Goal: Transaction & Acquisition: Purchase product/service

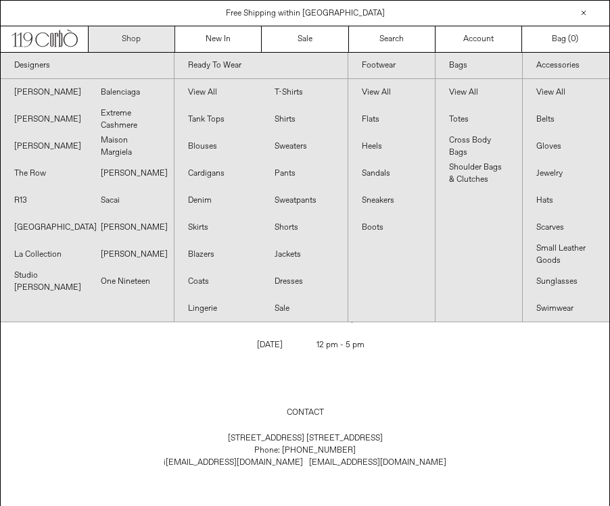
click at [140, 36] on link "Shop" at bounding box center [132, 39] width 86 height 26
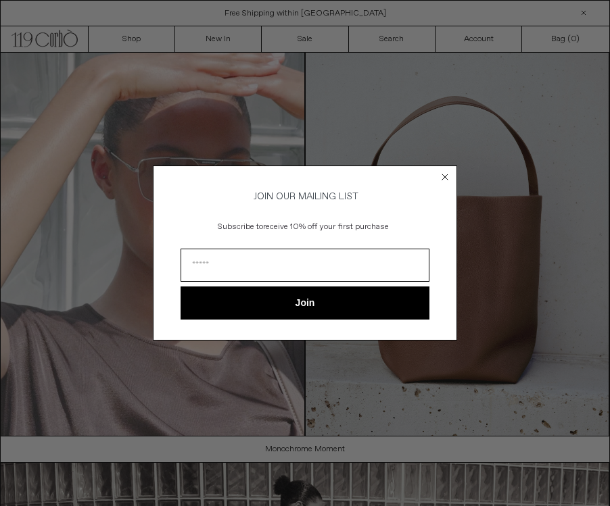
click at [441, 174] on circle "Close dialog" at bounding box center [445, 177] width 13 height 13
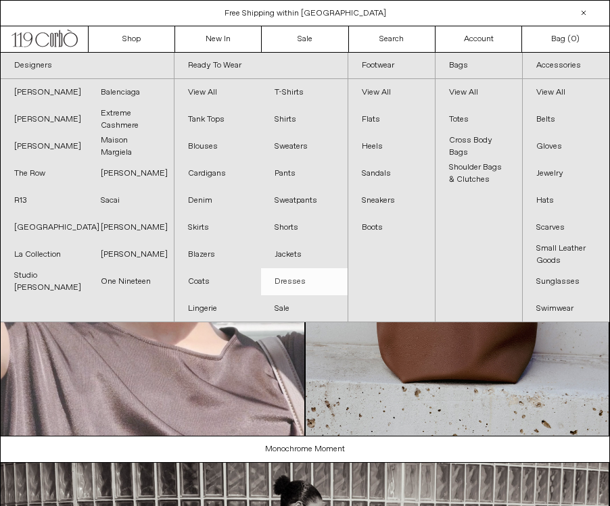
click at [291, 288] on link "Dresses" at bounding box center [304, 281] width 86 height 27
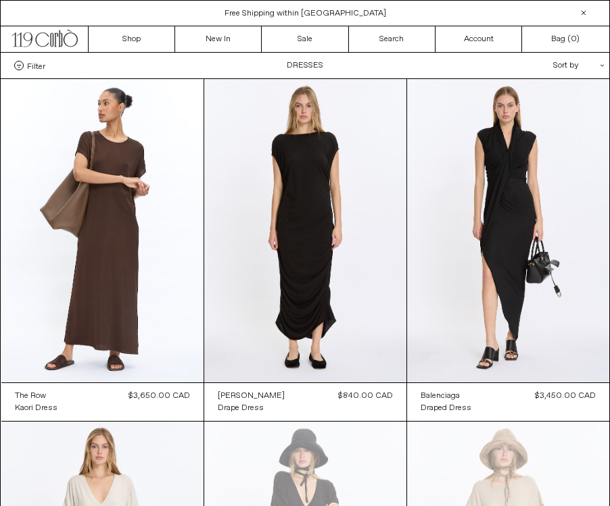
click at [582, 65] on div "Sort by .cls-1{fill:#231f20}" at bounding box center [535, 66] width 122 height 26
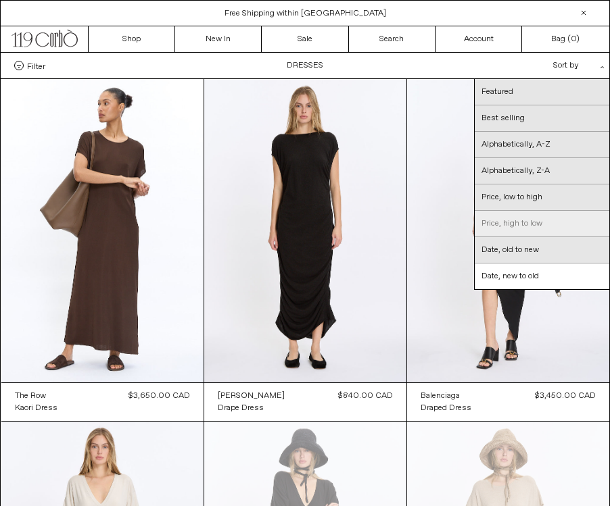
click at [554, 231] on link "Price, high to low" at bounding box center [541, 224] width 134 height 26
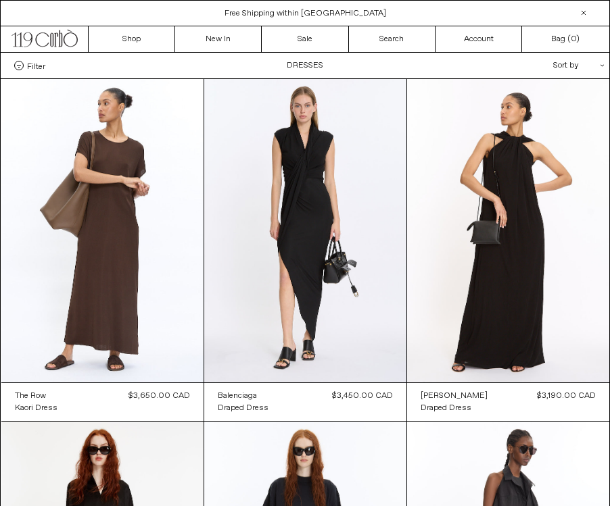
click at [572, 68] on div "Sort by .cls-1{fill:#231f20}" at bounding box center [535, 66] width 122 height 26
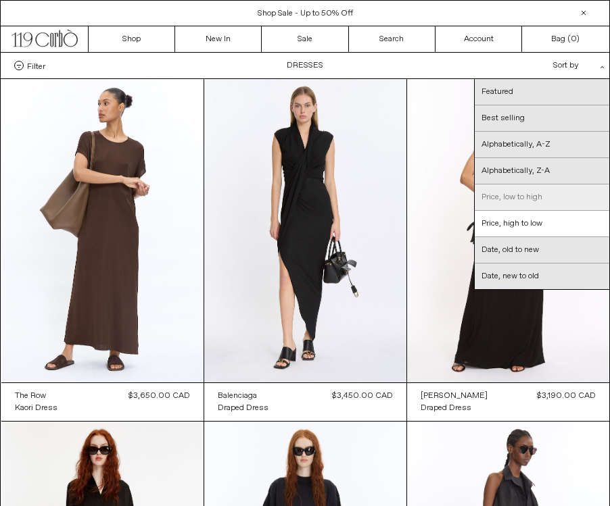
click at [556, 202] on link "Price, low to high" at bounding box center [541, 197] width 134 height 26
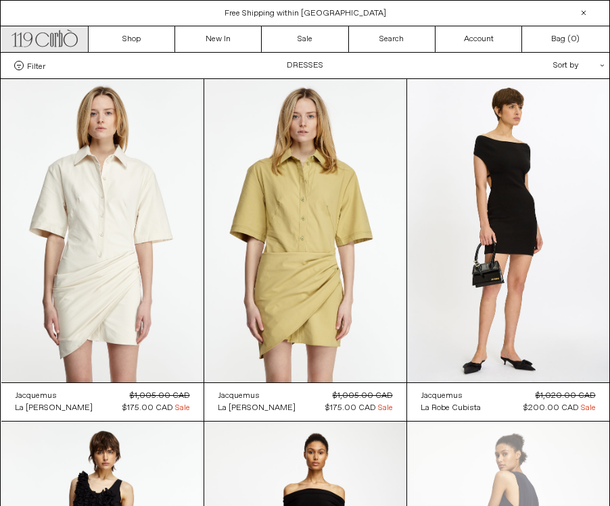
click at [15, 37] on icon ".cls-1, .cls-2 { fill: #231f20; stroke: #231f20; stroke-miterlimit: 10; stroke-…" at bounding box center [44, 37] width 66 height 20
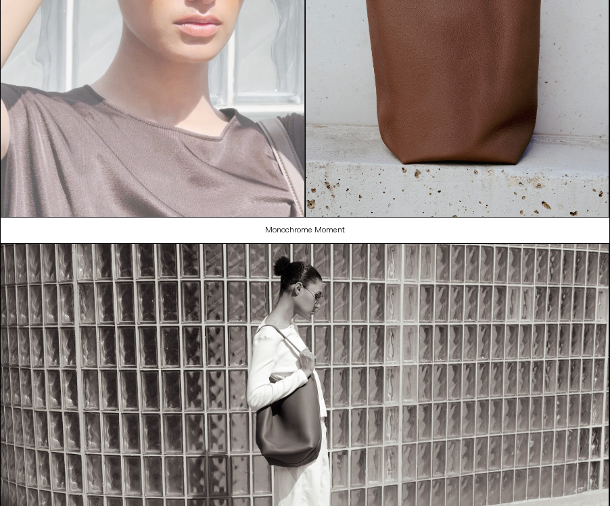
scroll to position [114, 0]
